Goal: Find specific page/section: Find specific page/section

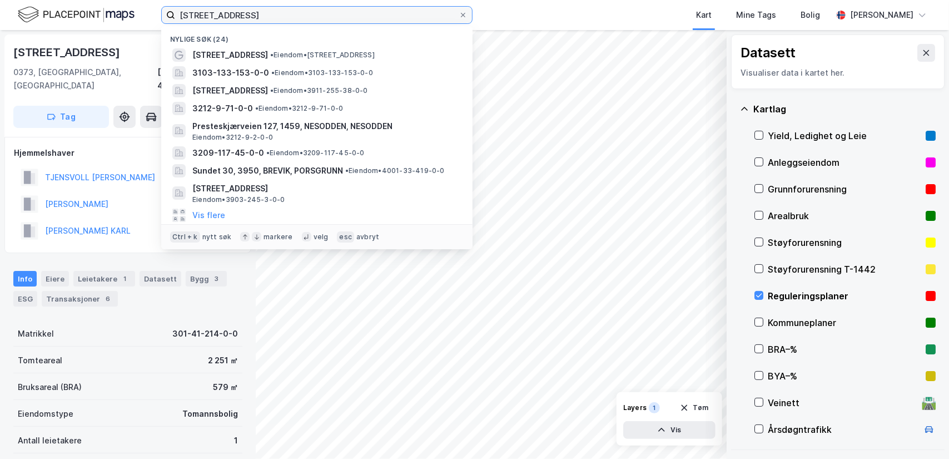
drag, startPoint x: 285, startPoint y: 17, endPoint x: 171, endPoint y: 9, distance: 114.2
click at [168, 11] on label "[STREET_ADDRESS]" at bounding box center [316, 15] width 311 height 18
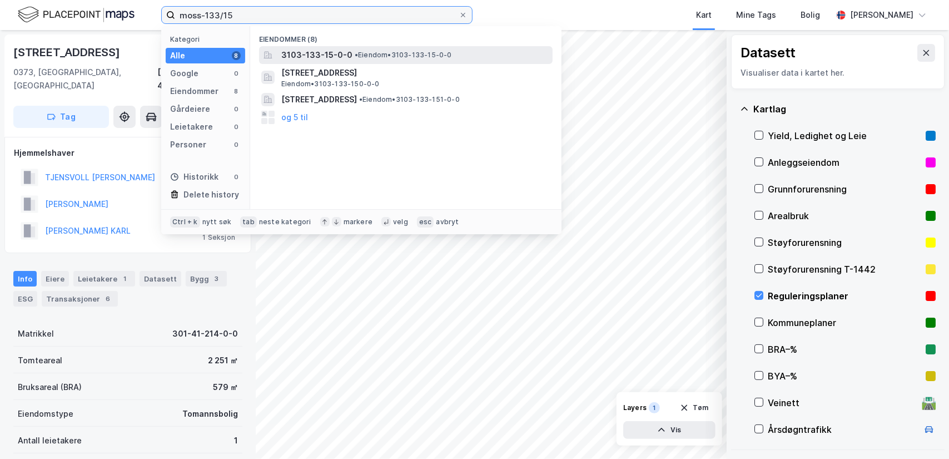
type input "moss-133/15"
click at [305, 48] on span "3103-133-15-0-0" at bounding box center [316, 54] width 71 height 13
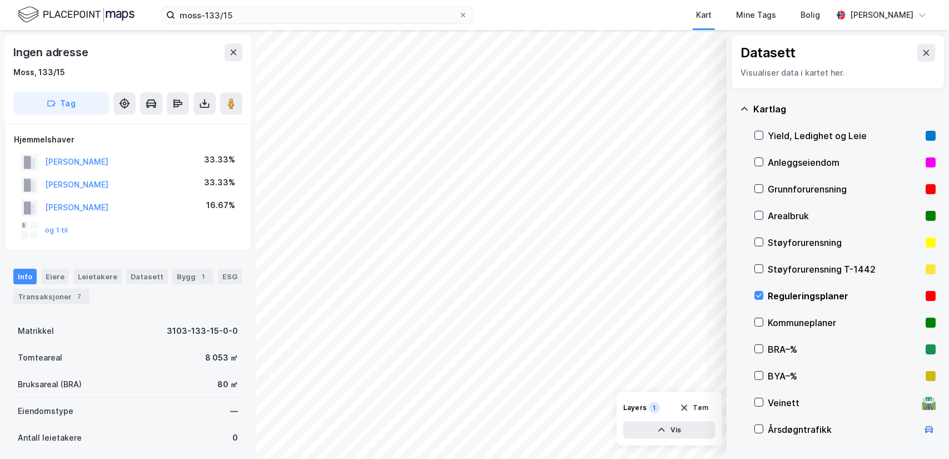
scroll to position [1, 0]
